Goal: Contribute content: Add original content to the website for others to see

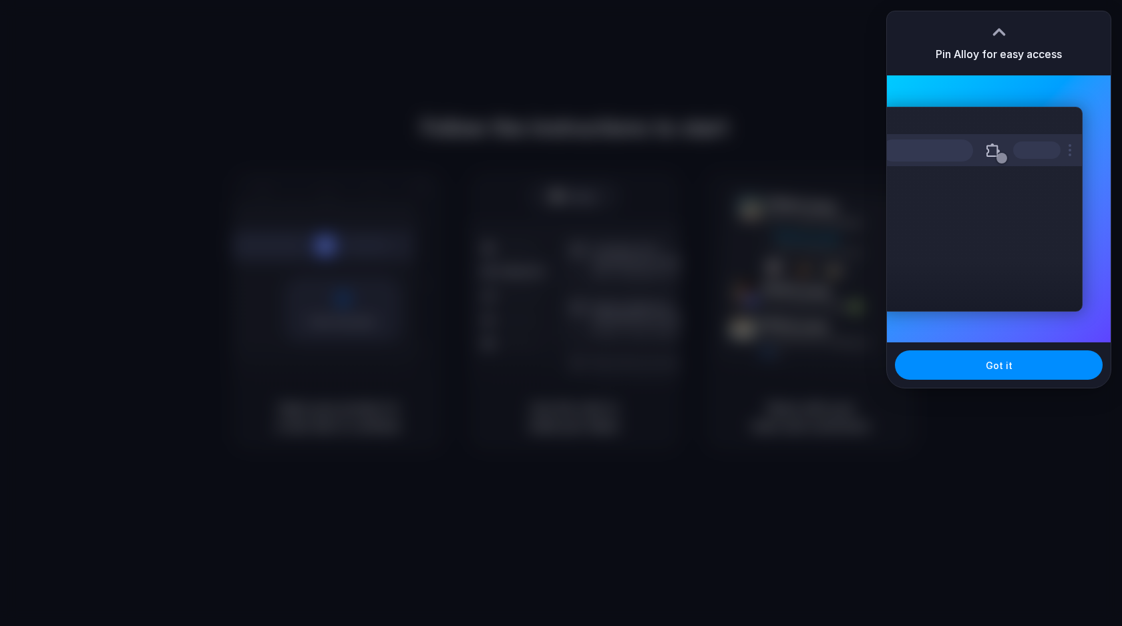
click at [1052, 262] on div "Extensions Alloy · AI Prototyping for..." at bounding box center [982, 209] width 202 height 205
click at [1017, 375] on button "Got it" at bounding box center [999, 365] width 208 height 29
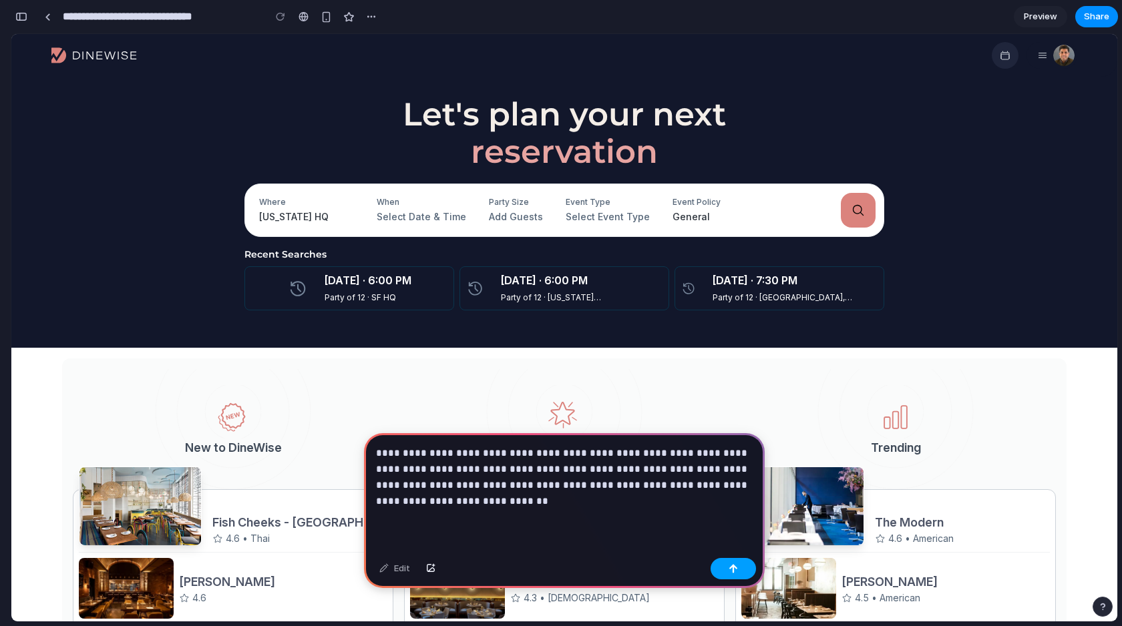
click at [726, 575] on button "button" at bounding box center [733, 568] width 45 height 21
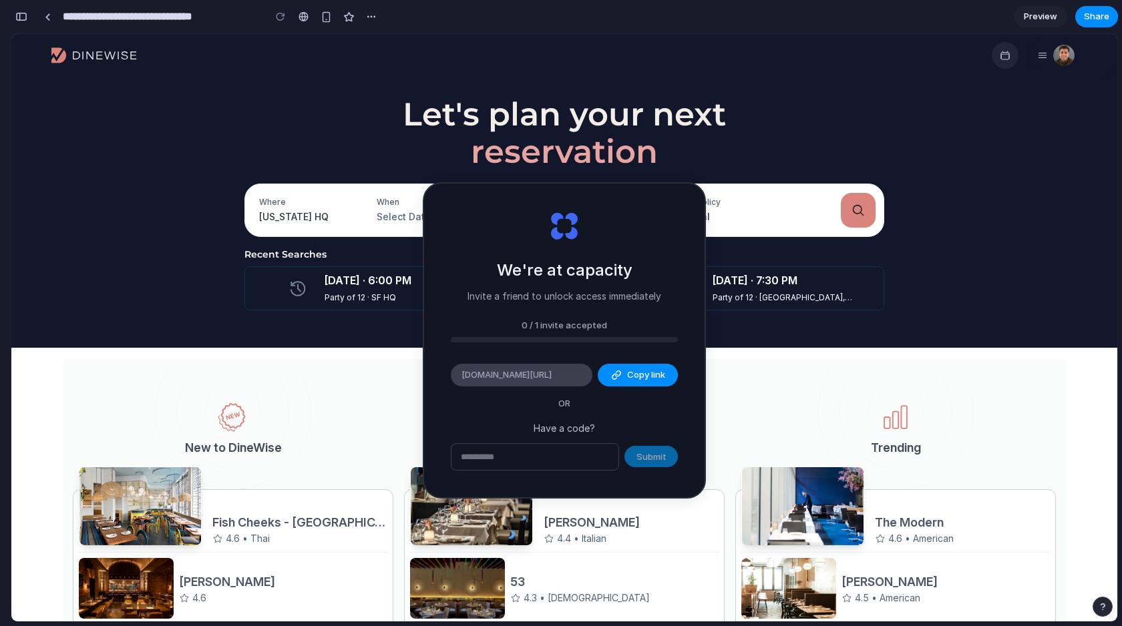
click at [552, 379] on span "[DOMAIN_NAME][URL]" at bounding box center [507, 375] width 90 height 13
click at [550, 329] on div "0 / 1 invite accepted" at bounding box center [564, 325] width 227 height 13
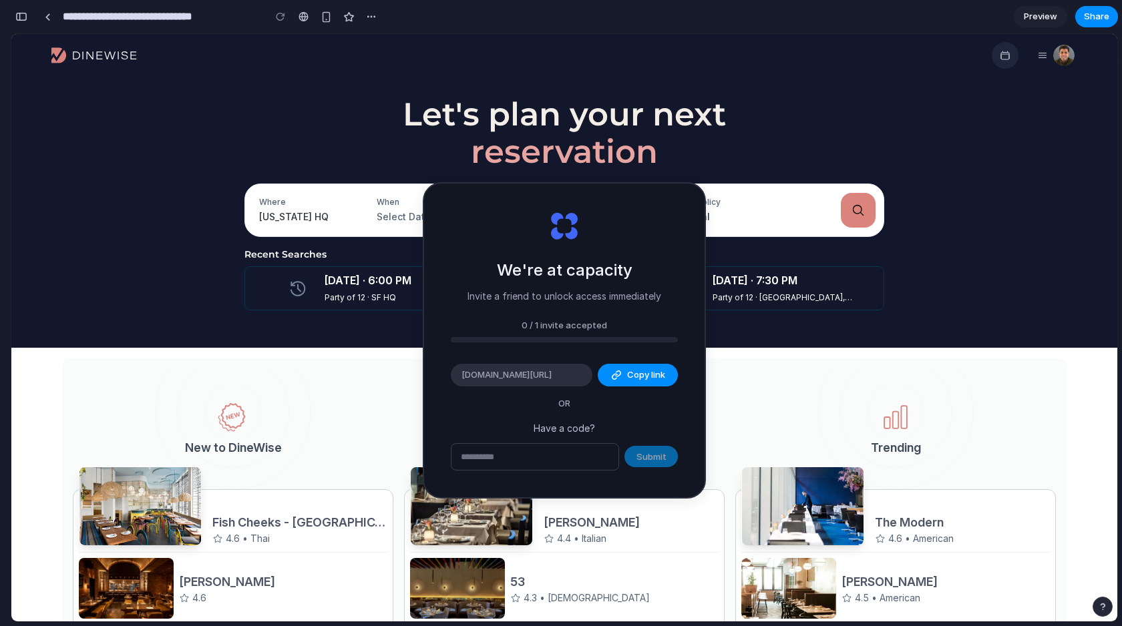
click at [550, 329] on div "0 / 1 invite accepted" at bounding box center [564, 325] width 227 height 13
click at [600, 377] on button "Copy link" at bounding box center [638, 375] width 80 height 23
type input "**********"
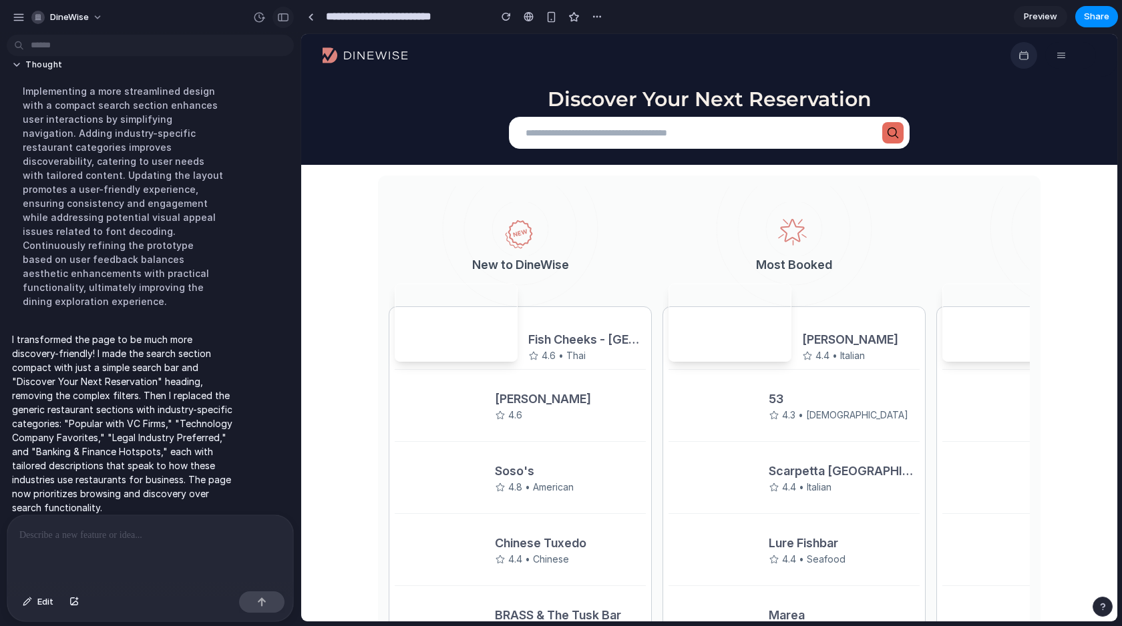
click at [281, 21] on div "button" at bounding box center [283, 17] width 12 height 9
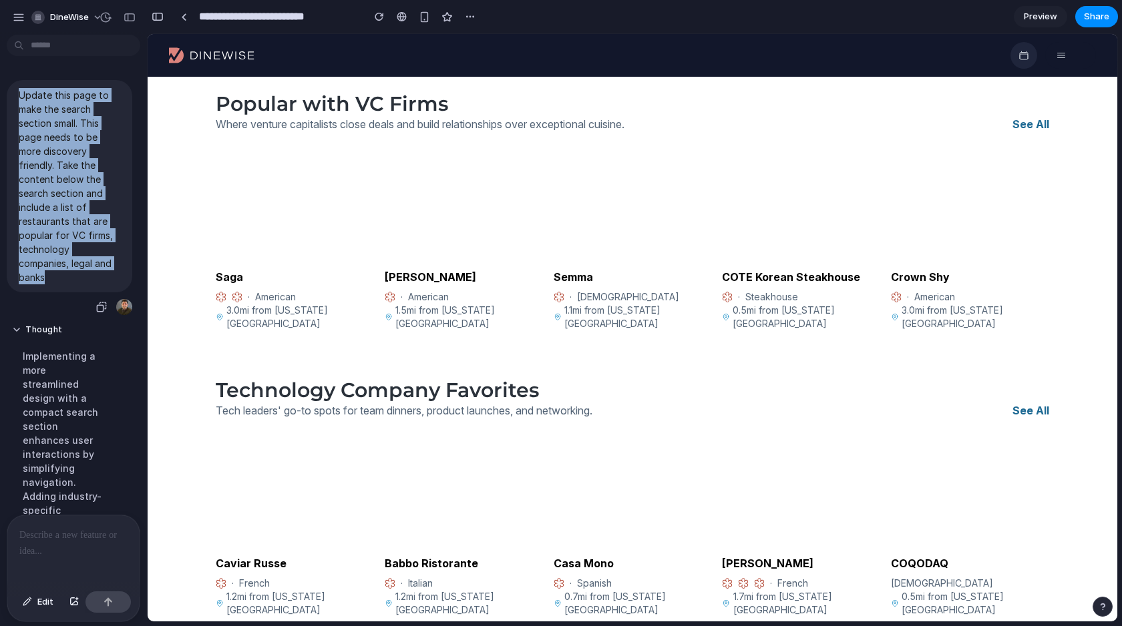
drag, startPoint x: 19, startPoint y: 96, endPoint x: 133, endPoint y: 271, distance: 209.2
click at [133, 271] on div "Update this page to make the search section small. This page needs to be more d…" at bounding box center [69, 198] width 139 height 236
copy p "Update this page to make the search section small. This page needs to be more d…"
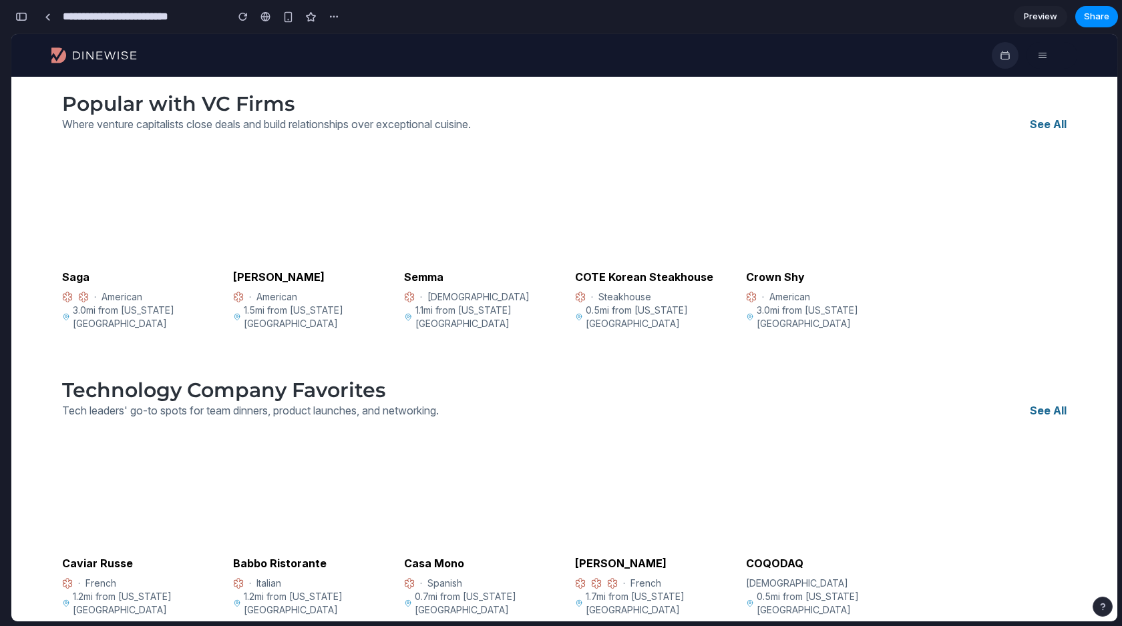
click at [1045, 30] on section "**********" at bounding box center [564, 16] width 1107 height 33
click at [1045, 21] on span "Preview" at bounding box center [1040, 16] width 33 height 13
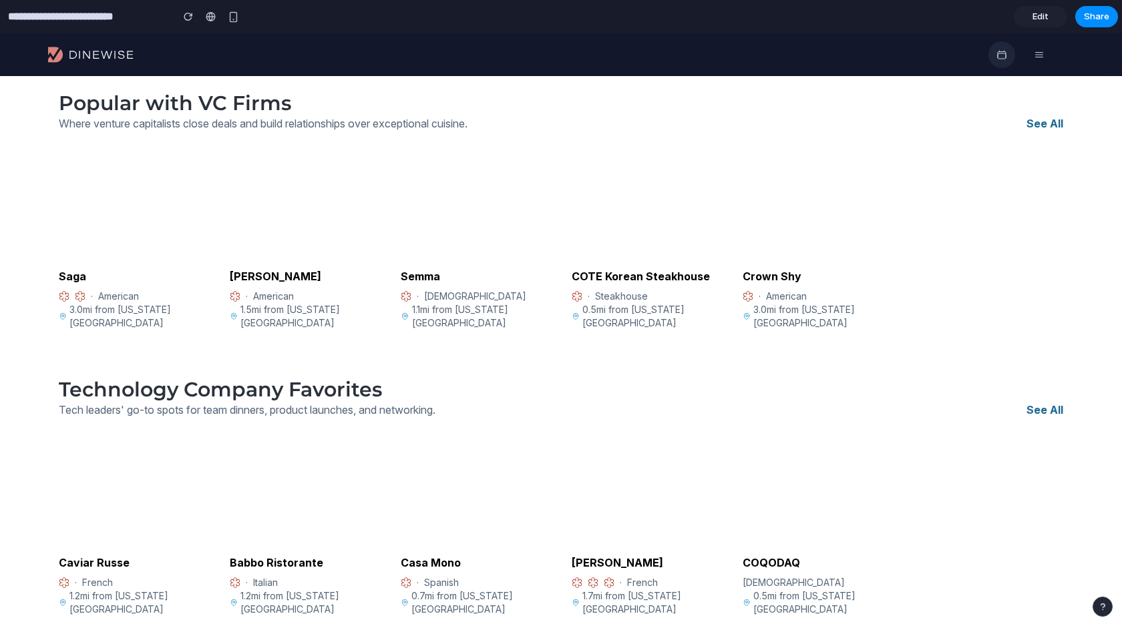
click at [1045, 21] on span "Edit" at bounding box center [1041, 16] width 16 height 13
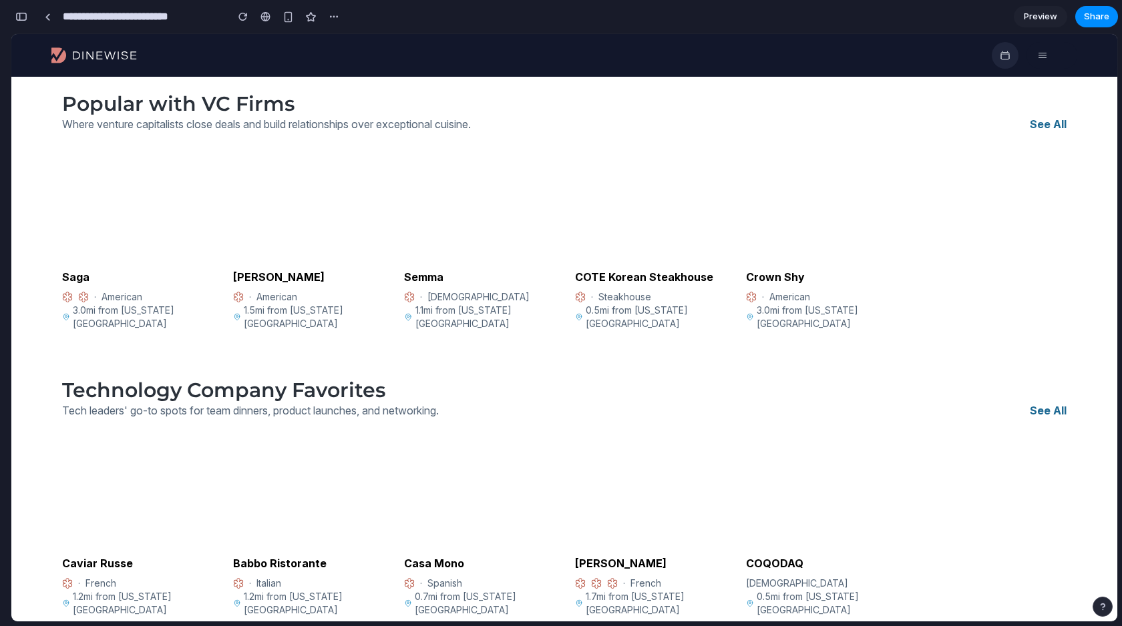
scroll to position [286, 0]
